Goal: Information Seeking & Learning: Learn about a topic

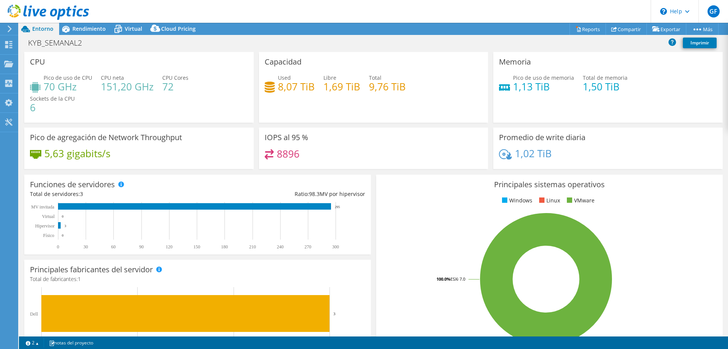
select select "USD"
click at [25, 66] on div "Proyectos" at bounding box center [38, 64] width 41 height 19
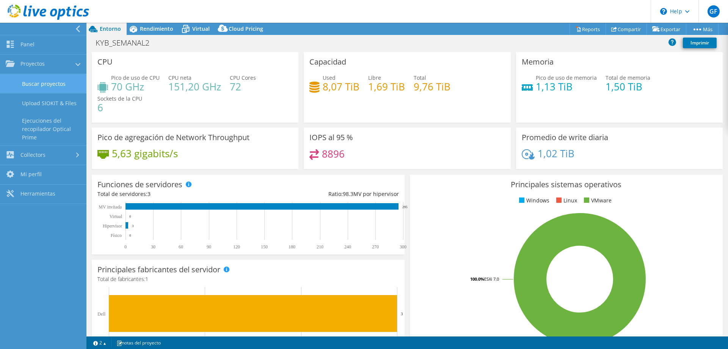
click at [33, 79] on link "Buscar proyectos" at bounding box center [43, 83] width 87 height 19
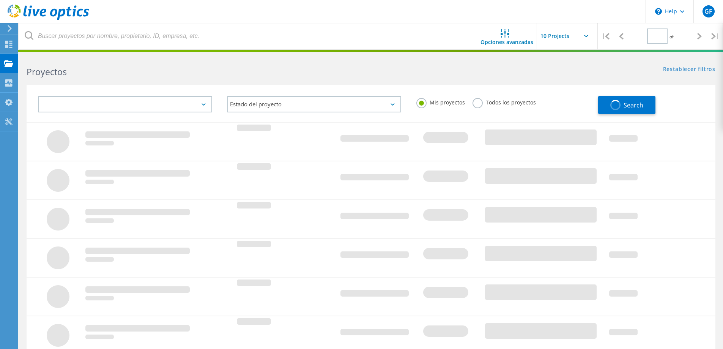
type input "1"
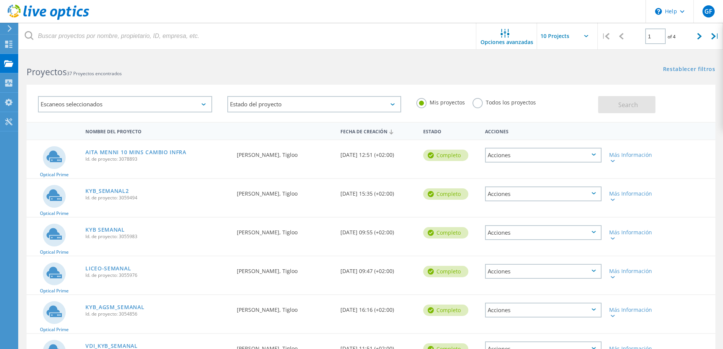
scroll to position [38, 0]
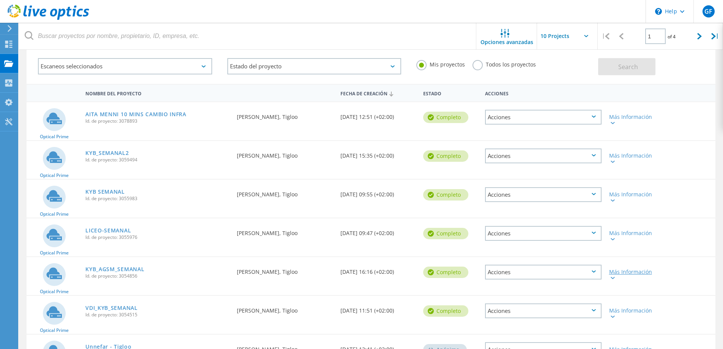
click at [629, 275] on div "Más Información" at bounding box center [632, 274] width 47 height 11
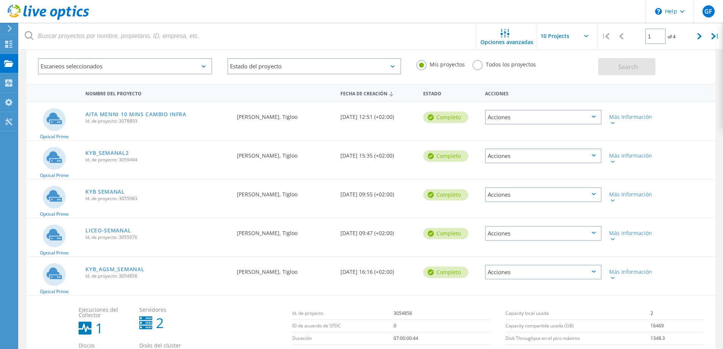
scroll to position [114, 0]
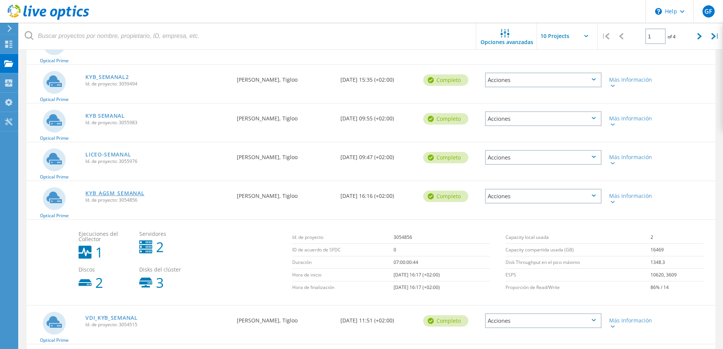
click at [128, 192] on link "KYB_AGSM_SEMANAL" at bounding box center [114, 192] width 59 height 5
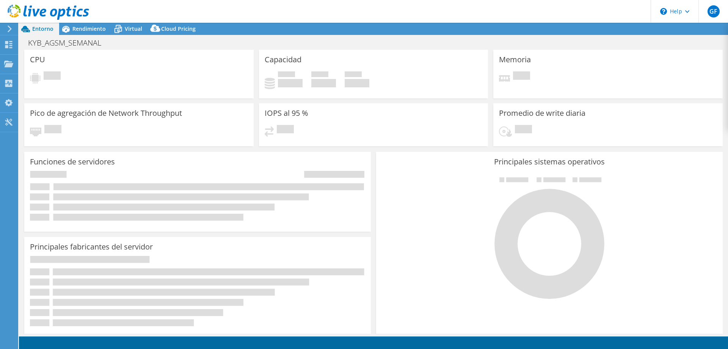
select select "USEast"
select select "EUR"
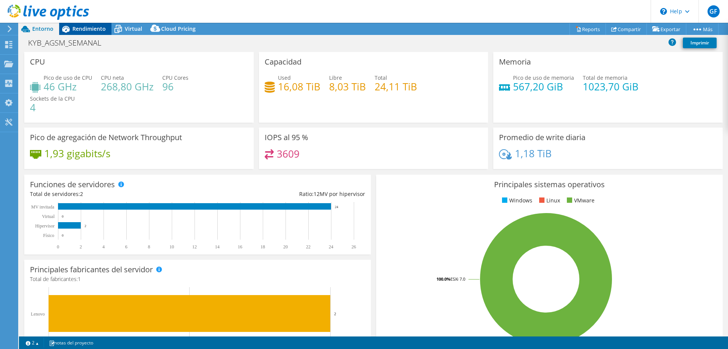
click at [100, 26] on span "Rendimiento" at bounding box center [88, 28] width 33 height 7
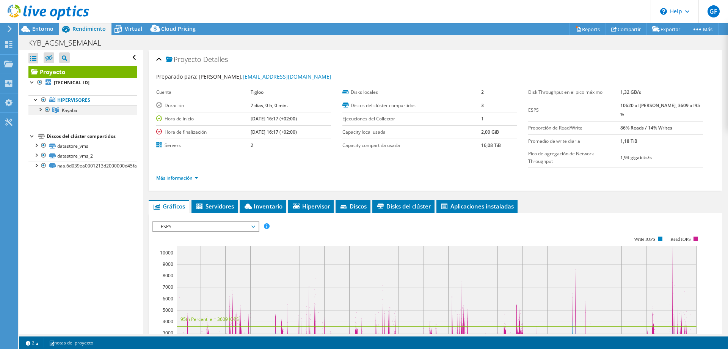
click at [40, 109] on div at bounding box center [40, 109] width 8 height 8
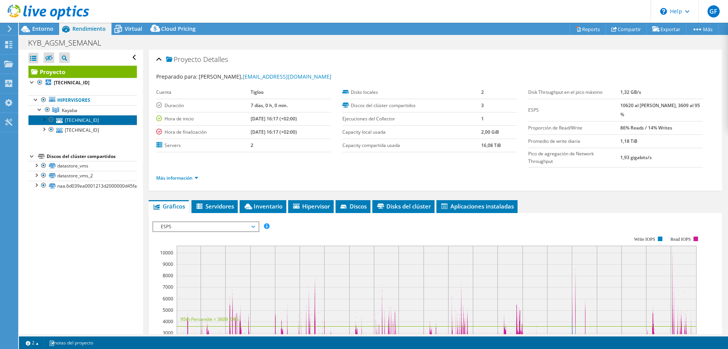
click at [78, 118] on link "10.194.11.182" at bounding box center [82, 120] width 109 height 10
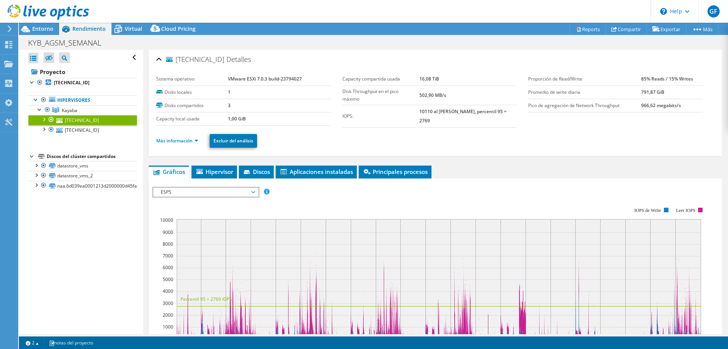
click at [218, 58] on span "10.194.11.182" at bounding box center [195, 60] width 58 height 8
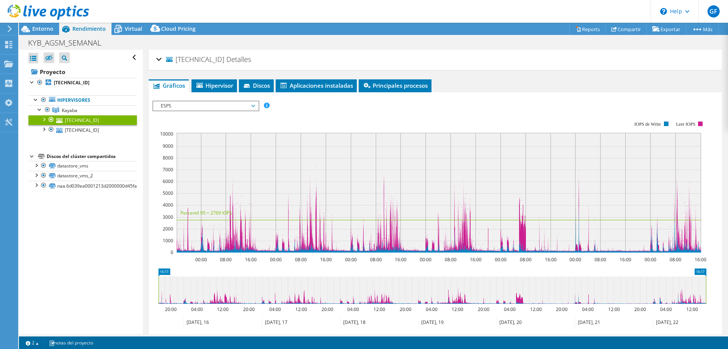
click at [160, 61] on div "10.194.11.182 Detalles" at bounding box center [435, 60] width 559 height 16
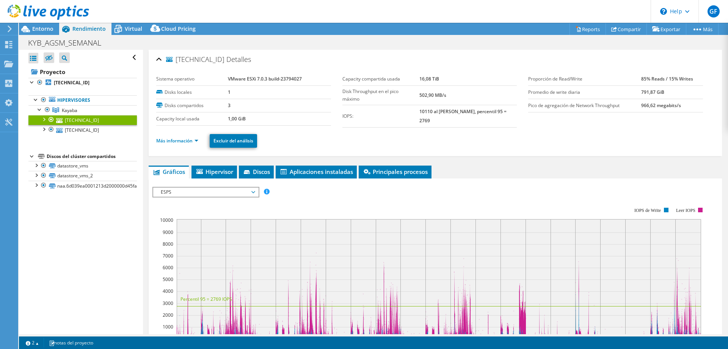
drag, startPoint x: 178, startPoint y: 59, endPoint x: 216, endPoint y: 67, distance: 39.1
click at [216, 67] on div "10.194.11.182 Detalles" at bounding box center [435, 60] width 559 height 16
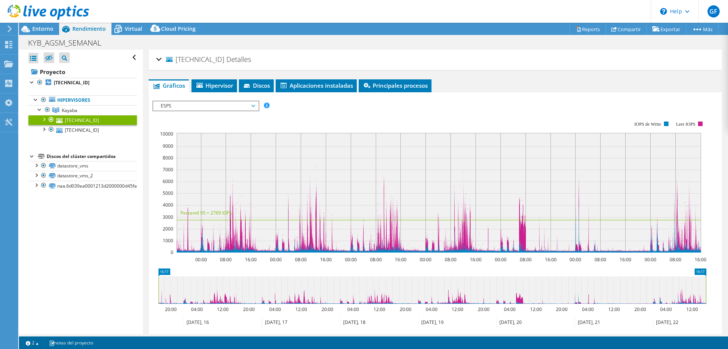
click at [277, 45] on div "KYB_AGSM_SEMANAL Imprimir" at bounding box center [374, 43] width 710 height 14
drag, startPoint x: 220, startPoint y: 61, endPoint x: 176, endPoint y: 61, distance: 43.3
click at [176, 61] on h2 "10.194.11.182 Detalles" at bounding box center [203, 59] width 95 height 15
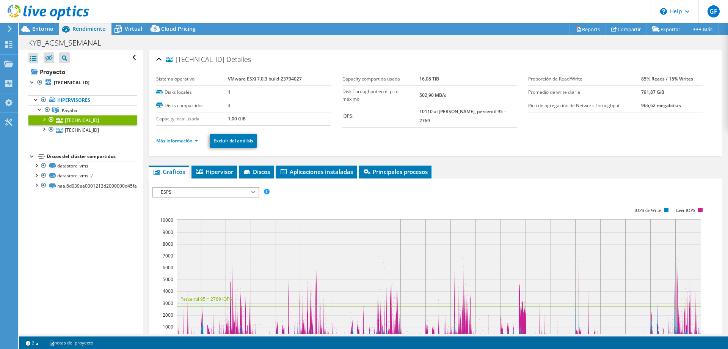
copy span "10.194.11.182"
click at [36, 28] on span "Entorno" at bounding box center [42, 28] width 21 height 7
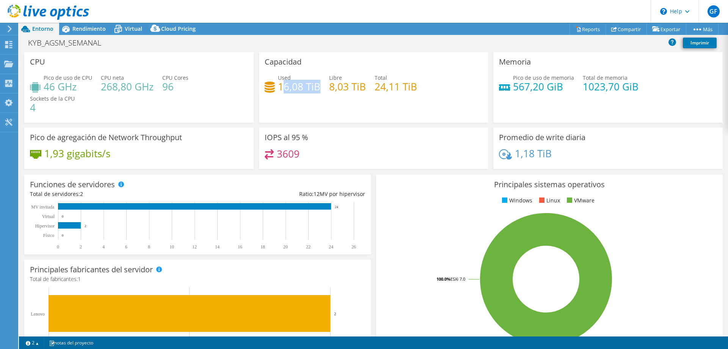
drag, startPoint x: 280, startPoint y: 85, endPoint x: 318, endPoint y: 91, distance: 38.0
click at [317, 91] on h4 "16,08 TiB" at bounding box center [299, 86] width 42 height 8
drag, startPoint x: 313, startPoint y: 101, endPoint x: 282, endPoint y: 88, distance: 34.2
click at [310, 101] on div "Capacidad Used 16,08 TiB Libre 8,03 TiB Total 24,11 TiB" at bounding box center [374, 87] width 230 height 71
drag, startPoint x: 279, startPoint y: 87, endPoint x: 317, endPoint y: 90, distance: 38.1
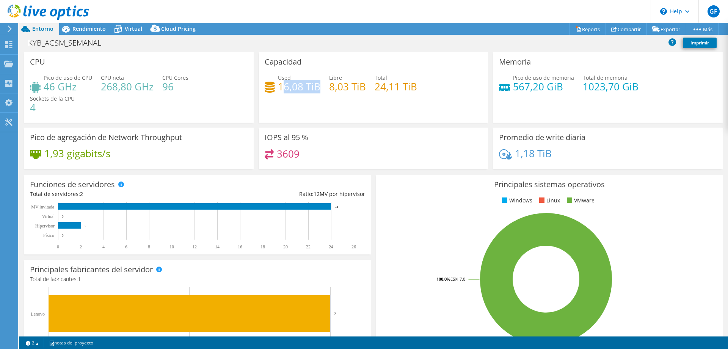
click at [317, 90] on h4 "16,08 TiB" at bounding box center [299, 86] width 42 height 8
